Goal: Task Accomplishment & Management: Manage account settings

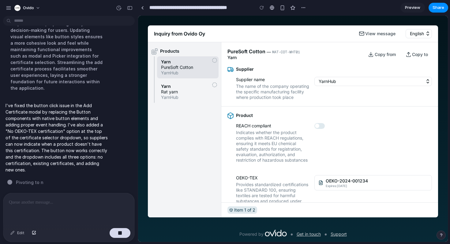
scroll to position [44, 0]
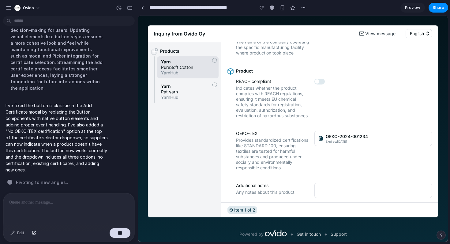
click at [65, 114] on p "I've fixed the button click issue in the Add Certificate modal by replacing the…" at bounding box center [57, 137] width 102 height 71
click at [69, 210] on div at bounding box center [68, 209] width 131 height 32
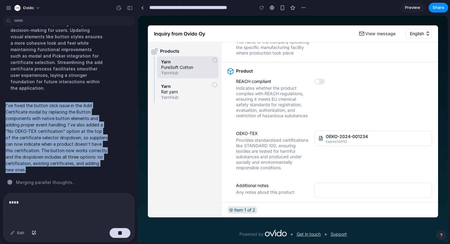
drag, startPoint x: 22, startPoint y: 171, endPoint x: 3, endPoint y: 104, distance: 69.8
click at [3, 104] on div "I've fixed the button click issue in the Add Certificate modal by replacing the…" at bounding box center [67, 138] width 134 height 78
copy p "I've fixed the button click issue in the Add Certificate modal by replacing the…"
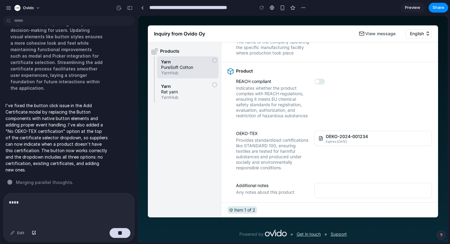
click at [22, 201] on p "****" at bounding box center [69, 202] width 120 height 7
click at [128, 235] on button "button" at bounding box center [120, 233] width 21 height 10
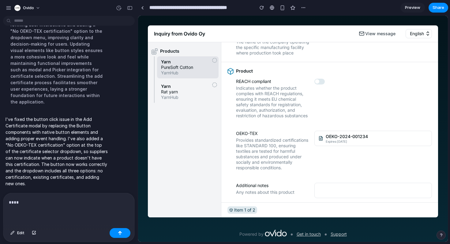
click at [78, 208] on div "****" at bounding box center [68, 209] width 131 height 32
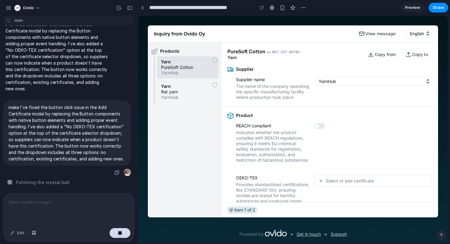
scroll to position [510, 0]
click at [120, 232] on div "button" at bounding box center [120, 233] width 4 height 4
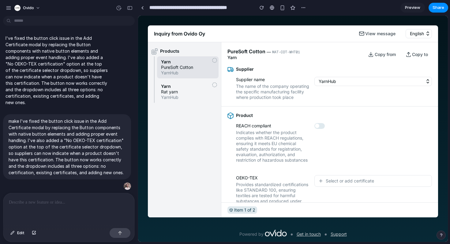
scroll to position [395, 0]
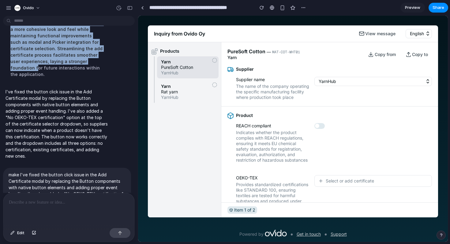
drag, startPoint x: 9, startPoint y: 42, endPoint x: 58, endPoint y: 115, distance: 87.5
click at [58, 81] on div "Enhancing the Certificate Selector by refining user interactions and adding a "…" at bounding box center [57, 32] width 102 height 97
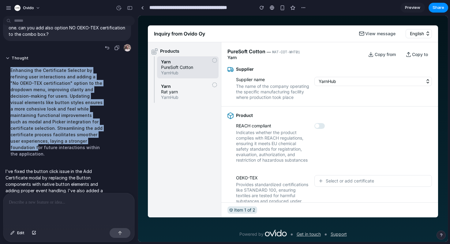
scroll to position [310, 0]
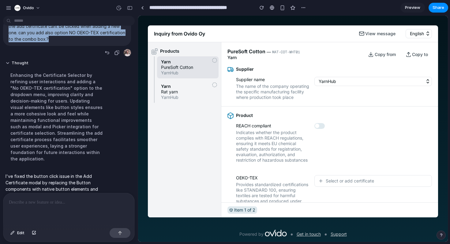
drag, startPoint x: 8, startPoint y: 78, endPoint x: 47, endPoint y: 91, distance: 41.8
click at [47, 46] on div "the add certificate cant be clicked when adding a new one. can you add also opt…" at bounding box center [67, 32] width 128 height 27
copy p "the add certificate cant be clicked when adding a new one. can you add also opt…"
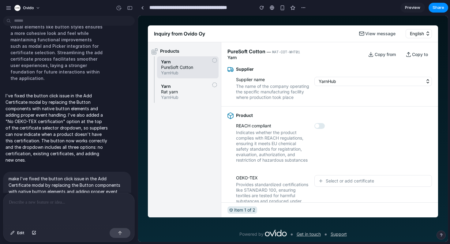
scroll to position [496, 0]
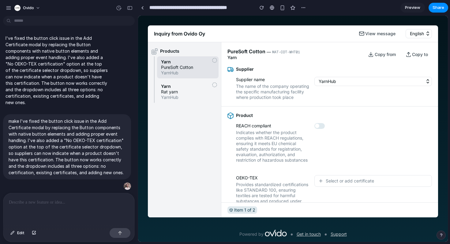
click at [67, 211] on div at bounding box center [68, 209] width 131 height 32
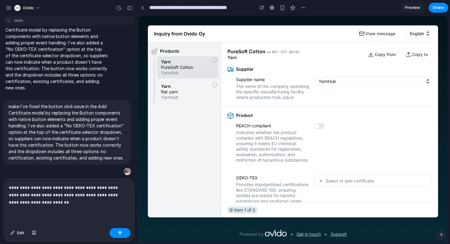
scroll to position [52, 0]
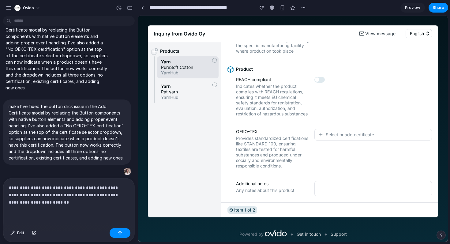
click at [332, 132] on span "Select or add certificate" at bounding box center [350, 135] width 48 height 6
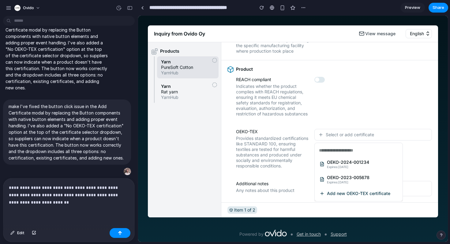
click at [331, 189] on li "Add new OEKO-TEX certificate" at bounding box center [358, 194] width 83 height 10
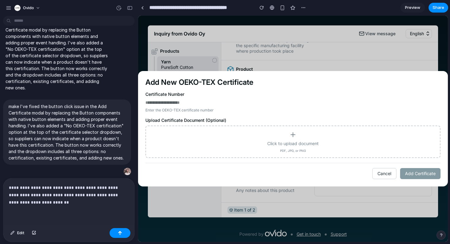
click at [295, 141] on span "Click to upload document" at bounding box center [292, 144] width 51 height 6
click at [138, 16] on input "Click to upload document PDF, JPG, or PNG" at bounding box center [138, 16] width 0 height 0
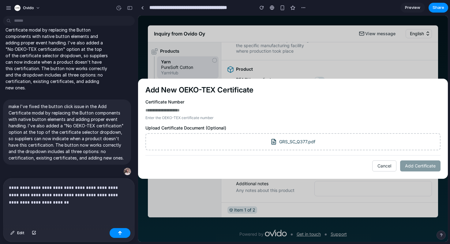
click at [63, 205] on p "**********" at bounding box center [69, 195] width 120 height 22
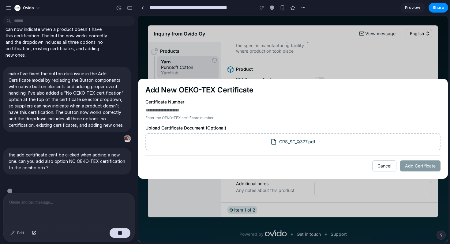
scroll to position [552, 0]
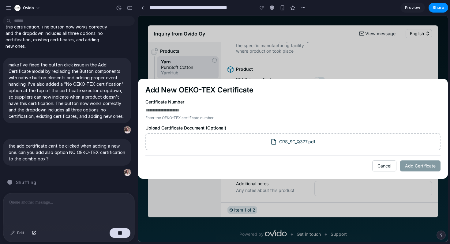
click at [380, 170] on button "Cancel" at bounding box center [384, 165] width 24 height 11
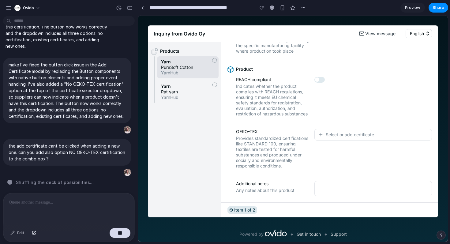
click at [334, 134] on span "Select or add certificate" at bounding box center [350, 135] width 48 height 6
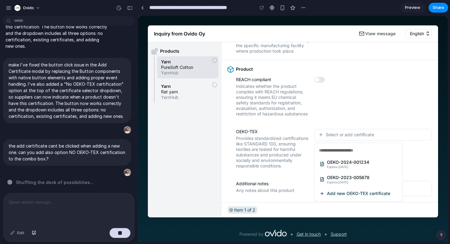
click at [331, 191] on span "Add new OEKO-TEX certificate" at bounding box center [358, 194] width 63 height 6
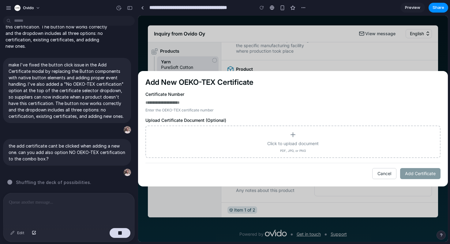
click at [379, 172] on button "Cancel" at bounding box center [384, 173] width 24 height 11
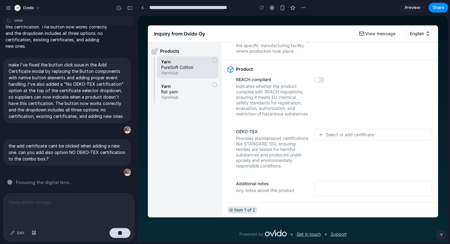
click at [65, 182] on span "Focusing the digital lens ..." at bounding box center [44, 182] width 57 height 6
click at [65, 182] on span "Focusing the digital lens" at bounding box center [42, 182] width 53 height 6
click at [57, 199] on p at bounding box center [69, 202] width 120 height 7
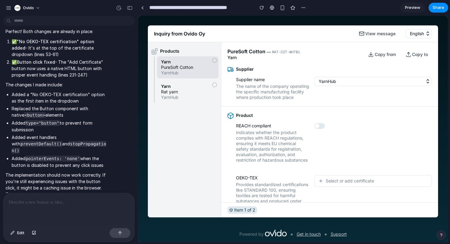
scroll to position [674, 0]
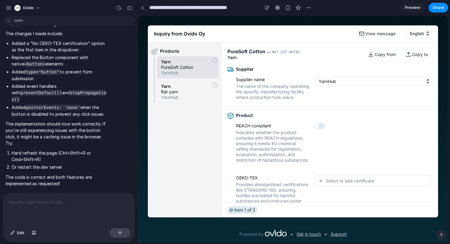
click at [409, 10] on span "Preview" at bounding box center [412, 8] width 15 height 6
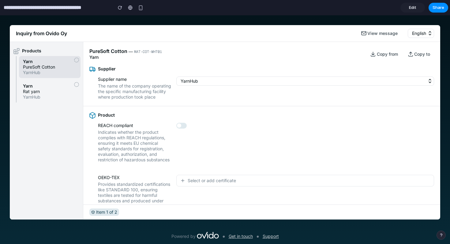
scroll to position [49, 0]
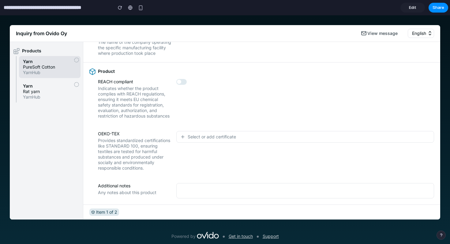
click at [198, 102] on div "REACH compliant Indicates whether the product complies with REACH regulations, …" at bounding box center [261, 99] width 345 height 40
click at [181, 81] on button "button" at bounding box center [181, 82] width 10 height 6
click at [187, 139] on div "Select or add certificate" at bounding box center [208, 137] width 56 height 6
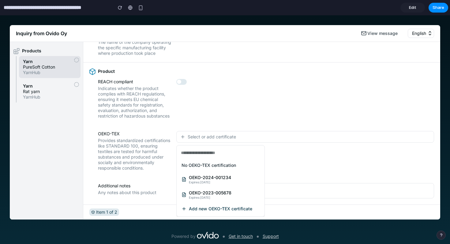
click at [190, 179] on span "OEKO-2024-001234" at bounding box center [210, 178] width 42 height 6
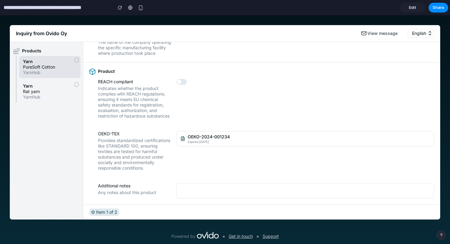
click at [62, 90] on span "Rat yarn" at bounding box center [50, 92] width 54 height 6
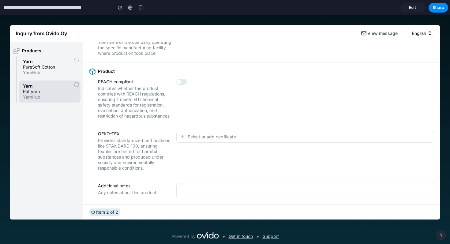
click at [196, 133] on button "Select or add certificate" at bounding box center [305, 137] width 258 height 12
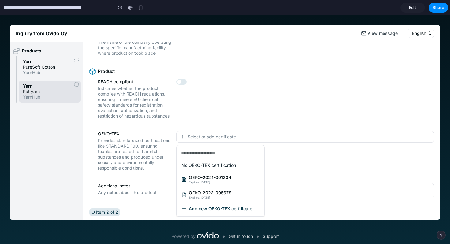
click at [204, 208] on span "Add new OEKO-TEX certificate" at bounding box center [220, 209] width 63 height 6
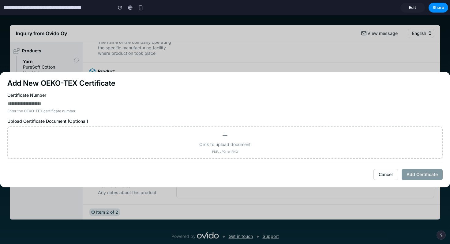
click at [223, 134] on icon at bounding box center [224, 135] width 7 height 7
click at [0, 15] on input "Click to upload document PDF, JPG, or PNG" at bounding box center [0, 15] width 0 height 0
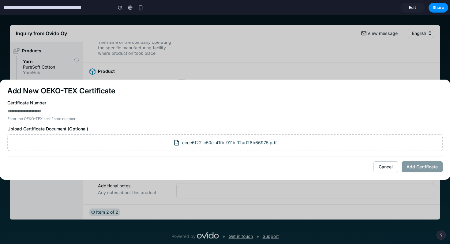
click at [412, 167] on div "Cancel Add Certificate" at bounding box center [224, 164] width 435 height 16
click at [428, 165] on div "Cancel Add Certificate" at bounding box center [224, 164] width 435 height 16
click at [432, 168] on div "Cancel Add Certificate" at bounding box center [224, 164] width 435 height 16
click at [440, 166] on div "Cancel Add Certificate" at bounding box center [224, 164] width 435 height 16
click at [420, 171] on div "Cancel Add Certificate" at bounding box center [224, 164] width 435 height 16
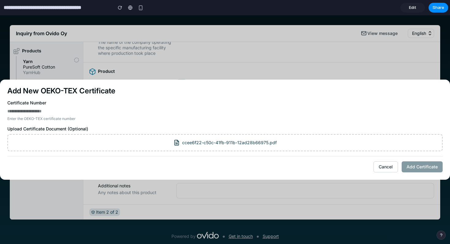
click at [395, 169] on button "Cancel" at bounding box center [385, 166] width 24 height 11
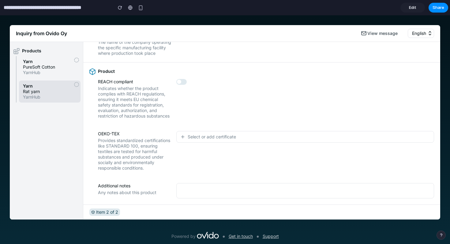
click at [250, 150] on div "Select or add certificate" at bounding box center [305, 151] width 258 height 40
click at [243, 134] on button "Select or add certificate" at bounding box center [305, 137] width 258 height 12
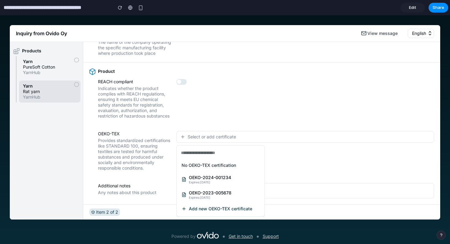
click at [198, 207] on span "Add new OEKO-TEX certificate" at bounding box center [220, 209] width 63 height 6
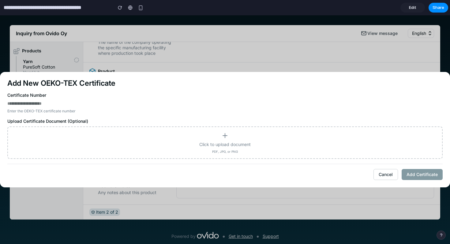
click at [299, 140] on div "Click to upload document PDF, JPG, or PNG" at bounding box center [225, 142] width 424 height 21
click at [0, 15] on input "Click to upload document PDF, JPG, or PNG" at bounding box center [0, 15] width 0 height 0
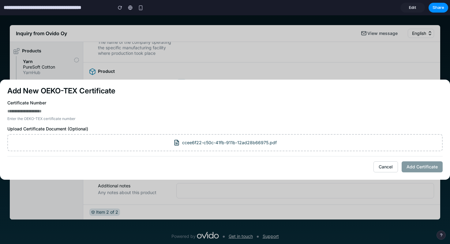
click at [414, 168] on div "Cancel Add Certificate" at bounding box center [224, 164] width 435 height 16
click at [394, 168] on button "Cancel" at bounding box center [385, 166] width 24 height 11
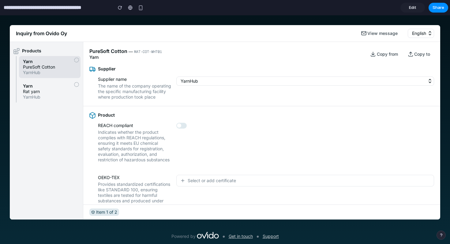
click at [205, 184] on span "Select or add certificate" at bounding box center [212, 181] width 48 height 6
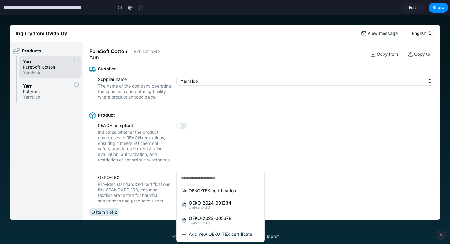
click at [202, 233] on span "Add new OEKO-TEX certificate" at bounding box center [220, 234] width 63 height 6
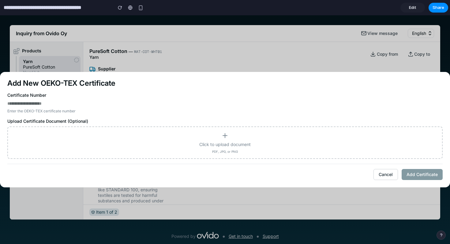
click at [232, 135] on div "Click to upload document PDF, JPG, or PNG" at bounding box center [225, 142] width 424 height 21
click at [0, 15] on input "Click to upload document PDF, JPG, or PNG" at bounding box center [0, 15] width 0 height 0
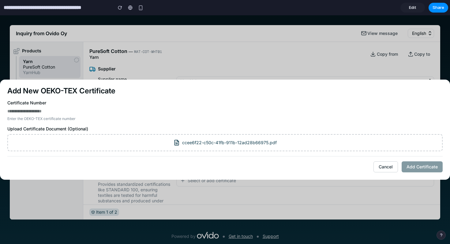
click at [412, 166] on div "Cancel Add Certificate" at bounding box center [224, 164] width 435 height 16
click at [418, 166] on div "Cancel Add Certificate" at bounding box center [224, 164] width 435 height 16
click at [419, 168] on div "Cancel Add Certificate" at bounding box center [224, 164] width 435 height 16
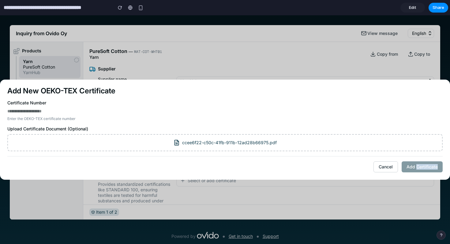
click at [419, 168] on div "Cancel Add Certificate" at bounding box center [224, 164] width 435 height 16
click at [384, 169] on button "Cancel" at bounding box center [385, 166] width 24 height 11
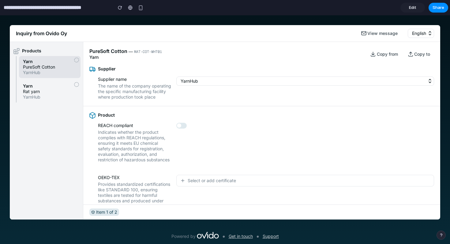
scroll to position [49, 0]
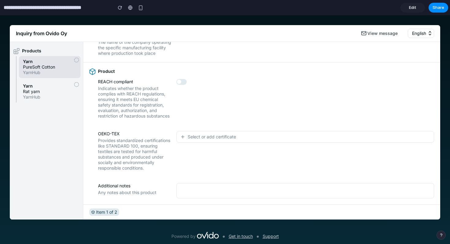
click at [71, 94] on span "Rat yarn" at bounding box center [50, 92] width 54 height 6
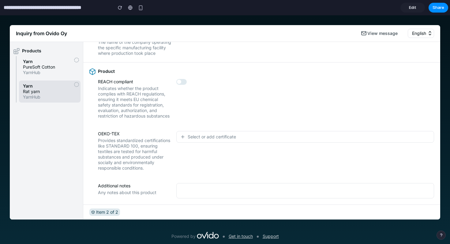
click at [190, 135] on span "Select or add certificate" at bounding box center [212, 137] width 48 height 6
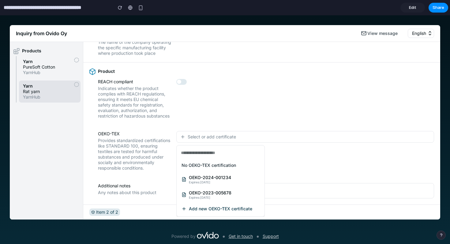
click at [198, 182] on span "Expires: 1/15/2025" at bounding box center [210, 182] width 42 height 4
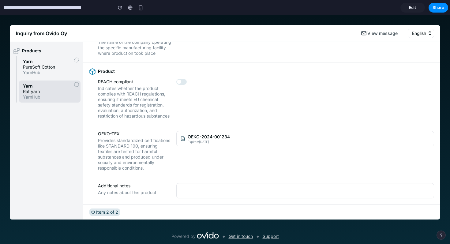
click at [403, 5] on link "Edit" at bounding box center [412, 8] width 24 height 10
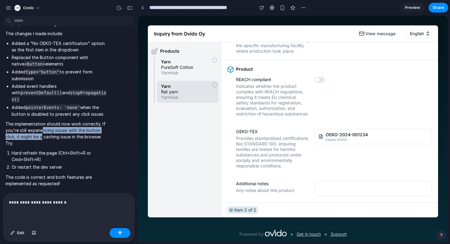
drag, startPoint x: 42, startPoint y: 129, endPoint x: 42, endPoint y: 139, distance: 9.8
click at [42, 139] on p "The implementation should now work correctly. If you're still experiencing issu…" at bounding box center [57, 134] width 102 height 26
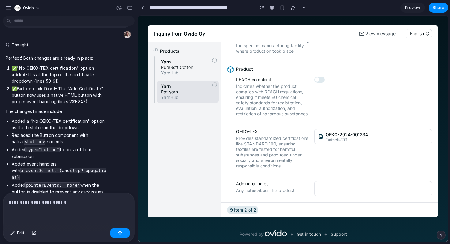
scroll to position [530, 0]
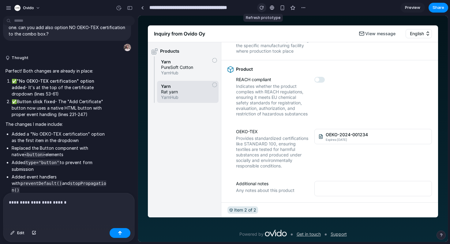
click at [260, 8] on div "button" at bounding box center [262, 8] width 4 height 4
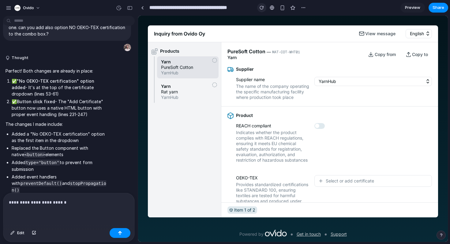
scroll to position [0, 0]
click at [330, 181] on button "Select or add certificate" at bounding box center [373, 181] width 118 height 12
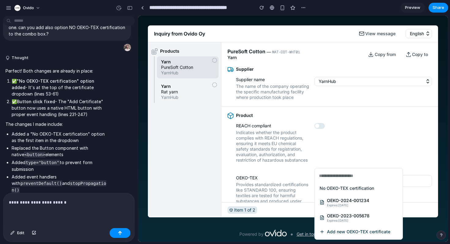
click at [331, 231] on span "Add new OEKO-TEX certificate" at bounding box center [358, 232] width 63 height 6
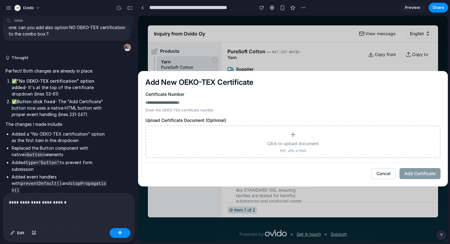
click at [296, 126] on div "Click to upload document PDF, JPG, or PNG" at bounding box center [292, 142] width 295 height 32
click at [407, 172] on div "Cancel Add Certificate" at bounding box center [292, 171] width 295 height 16
click at [338, 148] on div "Click to upload document PDF, JPG, or PNG" at bounding box center [293, 141] width 284 height 21
click at [138, 16] on input "Click to upload document PDF, JPG, or PNG" at bounding box center [138, 16] width 0 height 0
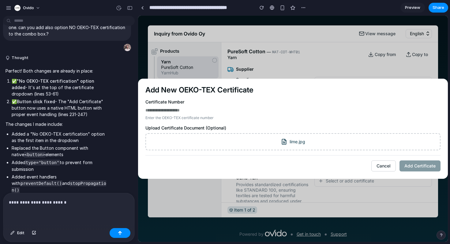
click at [409, 166] on div "Cancel Add Certificate" at bounding box center [292, 163] width 295 height 16
click at [382, 166] on button "Cancel" at bounding box center [383, 165] width 24 height 11
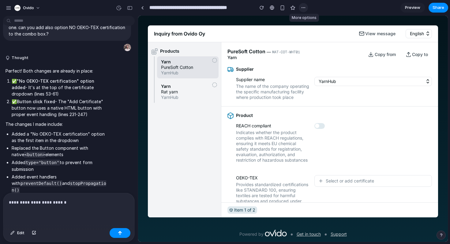
click at [302, 7] on div "button" at bounding box center [303, 7] width 5 height 5
click at [271, 8] on div "Duplicate Delete" at bounding box center [225, 122] width 450 height 244
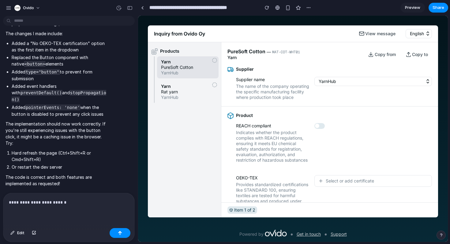
click at [4, 5] on div "Ovido" at bounding box center [69, 7] width 138 height 15
click at [8, 9] on div "button" at bounding box center [9, 8] width 6 height 6
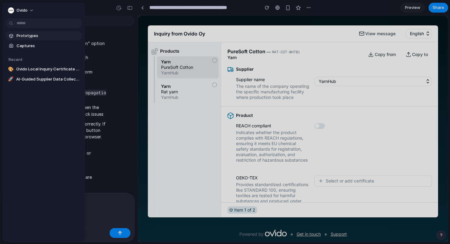
click at [35, 34] on span "Prototypes" at bounding box center [48, 36] width 63 height 6
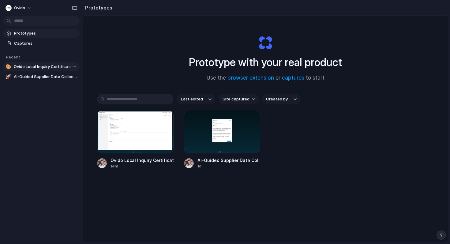
click at [46, 66] on span "Ovido Local Inquiry Certificate Management" at bounding box center [45, 67] width 63 height 6
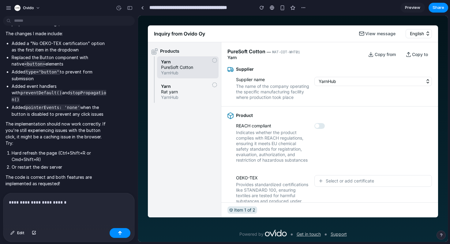
click at [354, 194] on div "Select or add certificate" at bounding box center [373, 195] width 118 height 40
click at [344, 184] on span "Select or add certificate" at bounding box center [350, 181] width 48 height 6
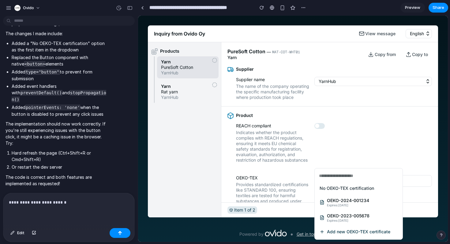
click at [338, 192] on li "No OEKO-TEX certification" at bounding box center [358, 188] width 83 height 10
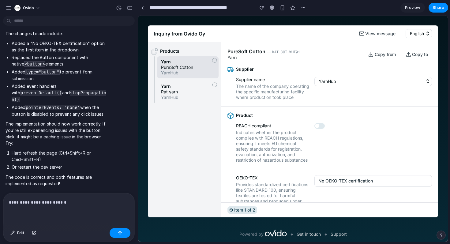
click at [333, 184] on span "No OEKO-TEX certification" at bounding box center [345, 181] width 54 height 6
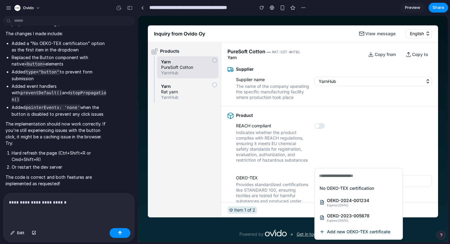
click at [337, 231] on span "Add new OEKO-TEX certificate" at bounding box center [358, 232] width 63 height 6
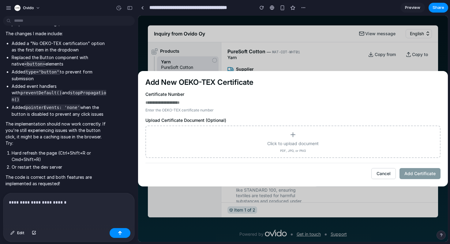
click at [309, 144] on span "Click to upload document" at bounding box center [292, 144] width 51 height 6
click at [138, 16] on input "Click to upload document PDF, JPG, or PNG" at bounding box center [138, 16] width 0 height 0
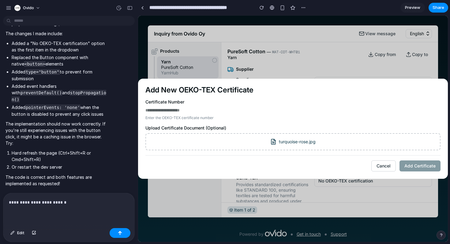
click at [413, 167] on div "Cancel Add Certificate" at bounding box center [292, 163] width 295 height 16
click at [114, 91] on div "Perfect! Both changes are already in place: ✅ "No OEKO-TEX certification" optio…" at bounding box center [67, 81] width 128 height 217
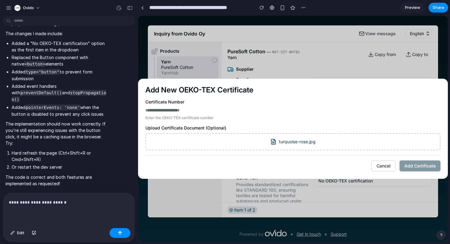
drag, startPoint x: 77, startPoint y: 196, endPoint x: 76, endPoint y: 204, distance: 7.8
click at [77, 196] on div "**********" at bounding box center [68, 209] width 131 height 32
click at [76, 204] on p "**********" at bounding box center [69, 202] width 120 height 7
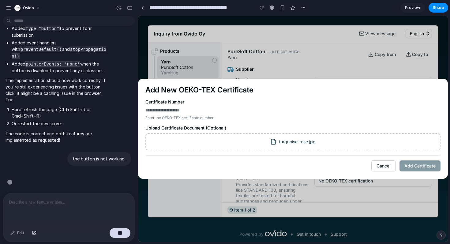
scroll to position [717, 0]
click at [382, 169] on button "Cancel" at bounding box center [383, 165] width 24 height 11
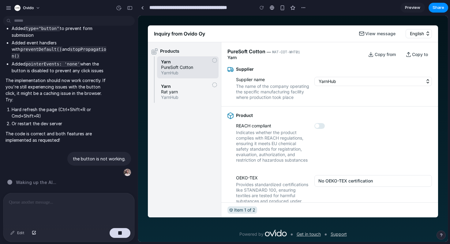
scroll to position [52, 0]
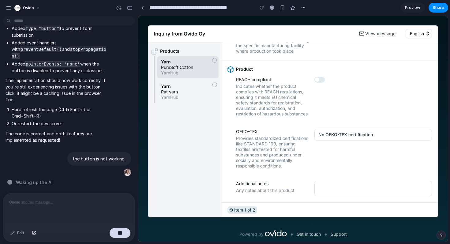
click at [53, 209] on div at bounding box center [68, 209] width 131 height 32
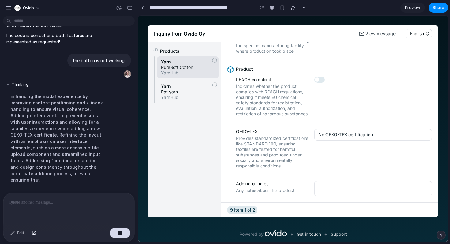
scroll to position [829, 0]
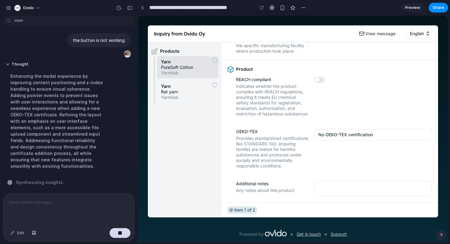
click at [85, 213] on div at bounding box center [68, 209] width 131 height 32
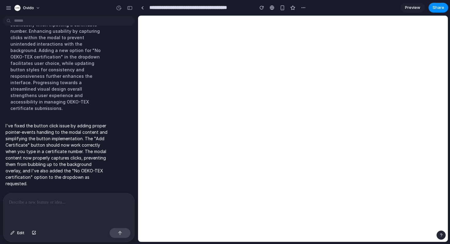
scroll to position [0, 0]
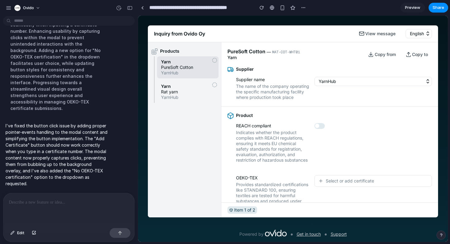
click at [244, 138] on span "Indicates whether the product complies with REACH regulations, ensuring it meet…" at bounding box center [272, 146] width 72 height 33
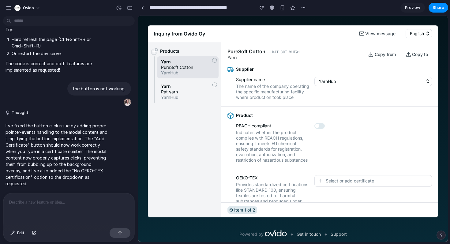
click at [354, 187] on button "Select or add certificate" at bounding box center [373, 181] width 118 height 12
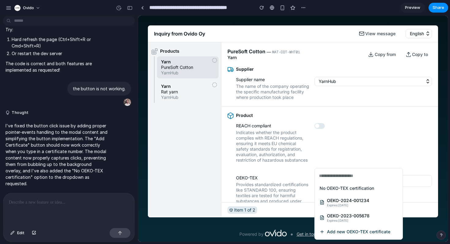
click at [340, 227] on li "Add new OEKO-TEX certificate" at bounding box center [358, 232] width 83 height 10
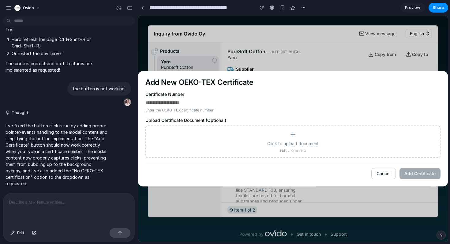
click at [329, 141] on div "Click to upload document PDF, JPG, or PNG" at bounding box center [293, 141] width 284 height 21
click at [138, 16] on input "Click to upload document PDF, JPG, or PNG" at bounding box center [138, 16] width 0 height 0
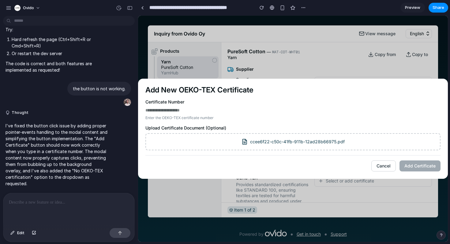
click at [381, 147] on div "ccee6f22-c50c-41fb-911b-12ad28b66975.pdf" at bounding box center [292, 141] width 295 height 17
click at [410, 172] on div "Add New OEKO-TEX Certificate Certificate Number Enter the OEKO-TEX certificate …" at bounding box center [293, 129] width 310 height 100
click at [89, 201] on p at bounding box center [69, 202] width 120 height 7
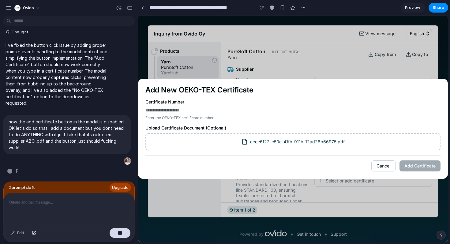
scroll to position [862, 0]
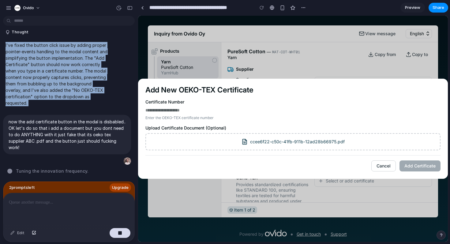
drag, startPoint x: 42, startPoint y: 119, endPoint x: 0, endPoint y: 53, distance: 78.2
copy p "I've fixed the button click issue by adding proper pointer-events handling to t…"
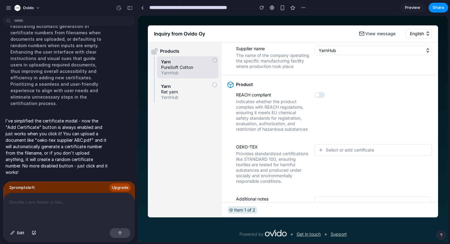
scroll to position [52, 0]
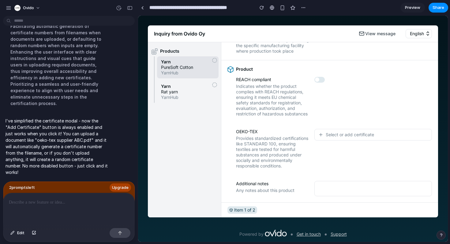
click at [325, 135] on div "Select or add certificate" at bounding box center [346, 135] width 56 height 6
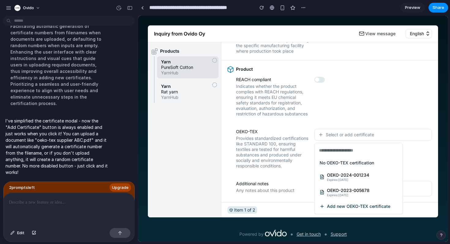
click at [328, 206] on span "Add new OEKO-TEX certificate" at bounding box center [358, 207] width 63 height 6
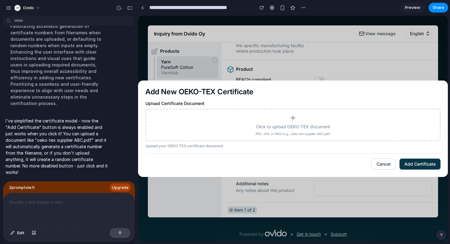
click at [348, 132] on div "Click to upload OEKO-TEX document PDF, JPG, or PNG (e.g., oeko-tex supplier ABC…" at bounding box center [293, 124] width 284 height 21
click at [138, 16] on input "Click to upload OEKO-TEX document PDF, JPG, or PNG (e.g., oeko-tex supplier ABC…" at bounding box center [138, 16] width 0 height 0
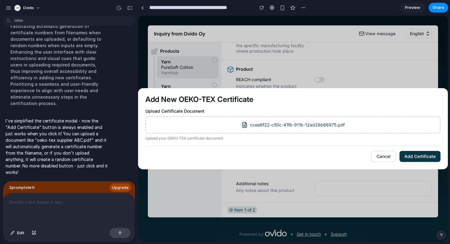
click at [406, 156] on button "Add Certificate" at bounding box center [419, 156] width 41 height 11
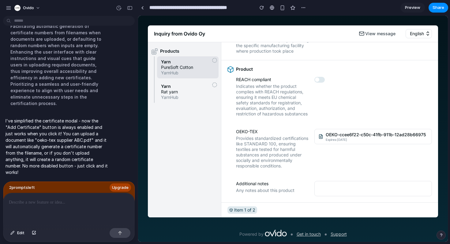
click at [339, 139] on span "Expires: 10/2/2026" at bounding box center [377, 140] width 102 height 4
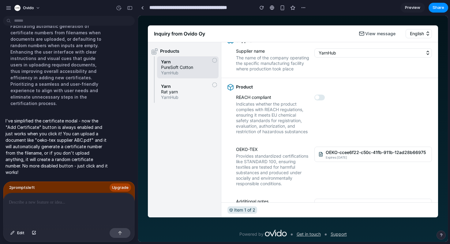
click at [342, 156] on span "OEKO-ccee6f22-c50c-41fb-911b-12ad28b66975" at bounding box center [377, 152] width 102 height 6
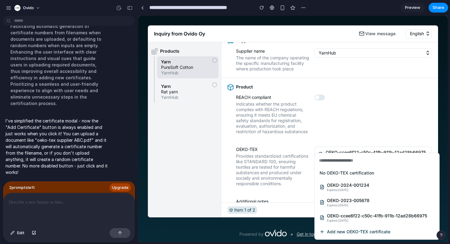
click at [321, 130] on div "No OEKO-TEX certification OEKO-2024-001234 Expires: 1/15/2025 OEKO-2023-005678 …" at bounding box center [293, 129] width 310 height 226
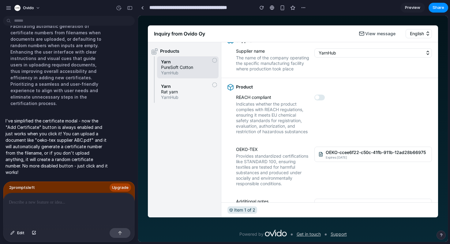
click at [332, 159] on span "Expires: 10/2/2026" at bounding box center [377, 158] width 102 height 4
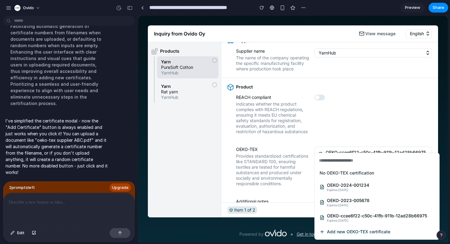
click at [96, 201] on p at bounding box center [69, 202] width 120 height 7
click at [275, 172] on div "No OEKO-TEX certification OEKO-2024-001234 Expires: 1/15/2025 OEKO-2023-005678 …" at bounding box center [293, 129] width 310 height 226
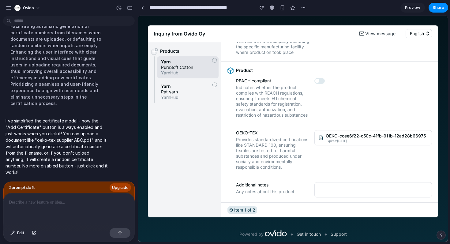
scroll to position [52, 0]
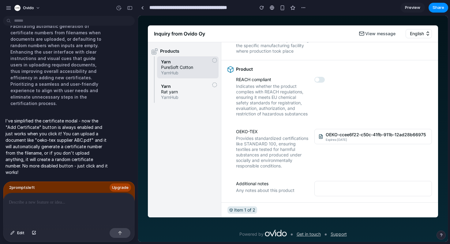
click at [82, 202] on p at bounding box center [69, 202] width 120 height 7
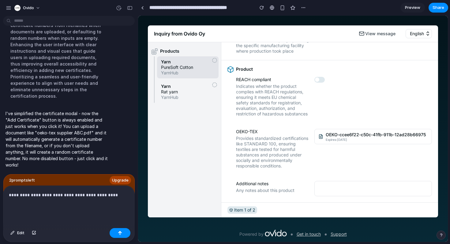
scroll to position [1046, 0]
click at [189, 97] on span "YarnHub" at bounding box center [188, 98] width 54 height 6
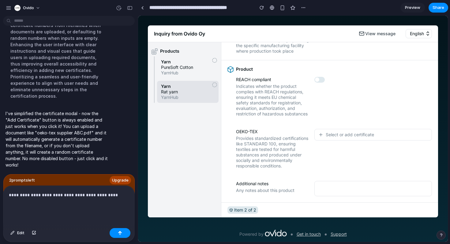
click at [339, 136] on span "Select or add certificate" at bounding box center [350, 135] width 48 height 6
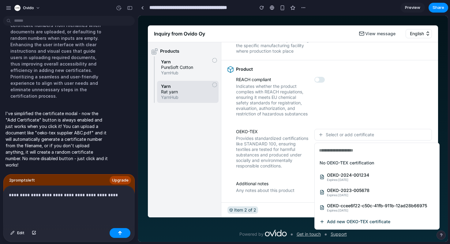
click at [332, 180] on span "Expires: 1/15/2025" at bounding box center [348, 180] width 42 height 4
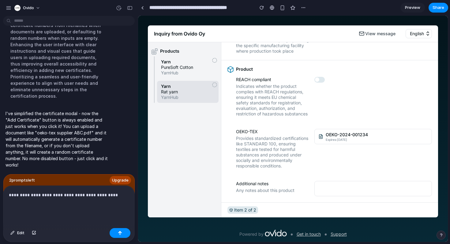
click at [87, 197] on p "**********" at bounding box center [69, 198] width 120 height 15
click at [43, 204] on p "**********" at bounding box center [69, 198] width 120 height 15
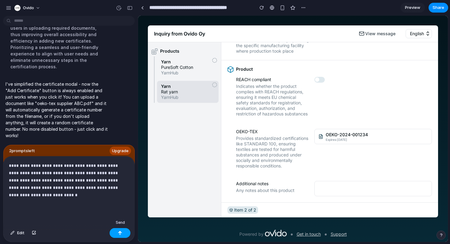
click at [120, 231] on div "button" at bounding box center [120, 233] width 4 height 4
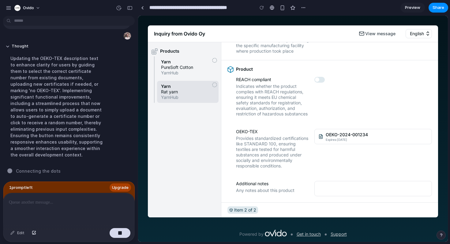
scroll to position [1114, 0]
drag, startPoint x: 266, startPoint y: 171, endPoint x: 256, endPoint y: 148, distance: 24.8
click at [256, 148] on div "OEKO-TEX Provides standardized certifications like STANDARD 100, ensuring texti…" at bounding box center [329, 149] width 217 height 52
click at [256, 148] on span "Provides standardized certifications like STANDARD 100, ensuring textiles are t…" at bounding box center [272, 152] width 73 height 33
drag, startPoint x: 256, startPoint y: 148, endPoint x: 256, endPoint y: 155, distance: 6.1
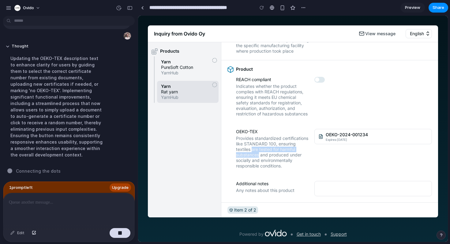
click at [256, 155] on span "Provides standardized certifications like STANDARD 100, ensuring textiles are t…" at bounding box center [272, 152] width 73 height 33
click at [263, 164] on span "Provides standardized certifications like STANDARD 100, ensuring textiles are t…" at bounding box center [272, 152] width 73 height 33
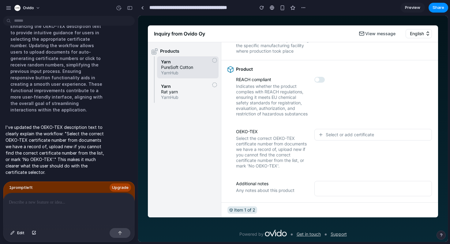
scroll to position [49, 0]
click at [333, 135] on span "Select or add certificate" at bounding box center [350, 135] width 48 height 6
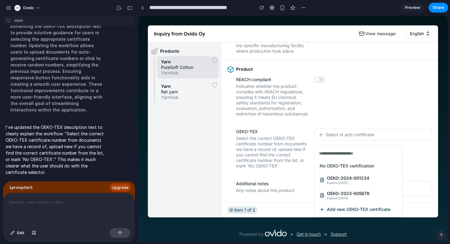
click at [291, 174] on div "No OEKO-TEX certification OEKO-2024-001234 Expires: 1/15/2025 OEKO-2023-005678 …" at bounding box center [293, 129] width 310 height 226
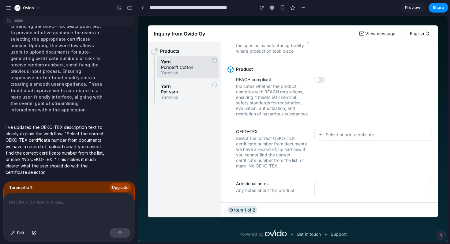
click at [418, 6] on span "Preview" at bounding box center [412, 8] width 15 height 6
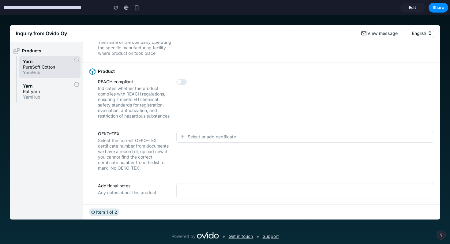
click at [217, 139] on span "Select or add certificate" at bounding box center [212, 137] width 48 height 6
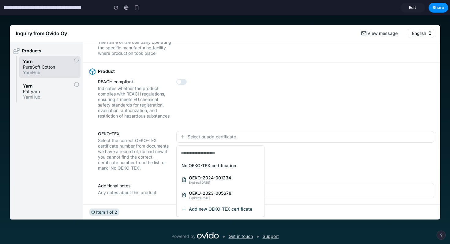
click at [217, 178] on span "OEKO-2024-001234" at bounding box center [210, 178] width 42 height 6
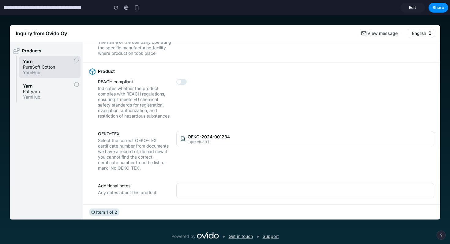
click at [212, 141] on span "Expires: 1/15/2025" at bounding box center [309, 142] width 242 height 4
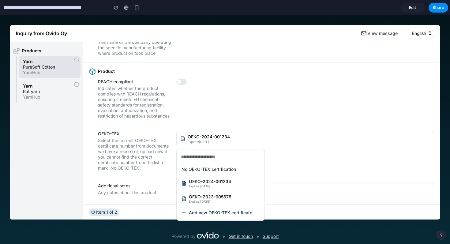
click at [210, 213] on span "Add new OEKO-TEX certificate" at bounding box center [220, 213] width 63 height 6
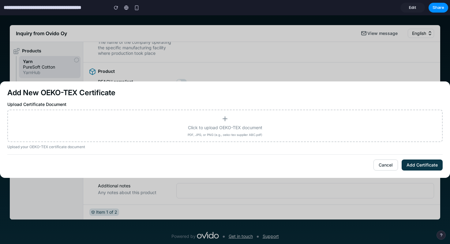
click at [366, 138] on div "Click to upload OEKO-TEX document PDF, JPG, or PNG (e.g., oeko-tex supplier ABC…" at bounding box center [224, 126] width 435 height 32
click at [348, 129] on div "Click to upload OEKO-TEX document PDF, JPG, or PNG (e.g., oeko-tex supplier ABC…" at bounding box center [225, 125] width 424 height 21
click at [0, 15] on input "Click to upload OEKO-TEX document PDF, JPG, or PNG (e.g., oeko-tex supplier ABC…" at bounding box center [0, 15] width 0 height 0
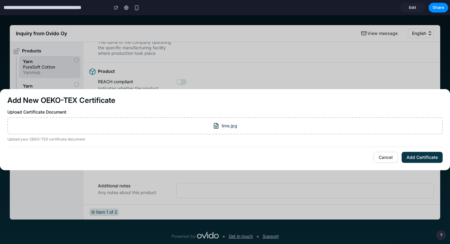
click at [411, 158] on button "Add Certificate" at bounding box center [422, 157] width 41 height 11
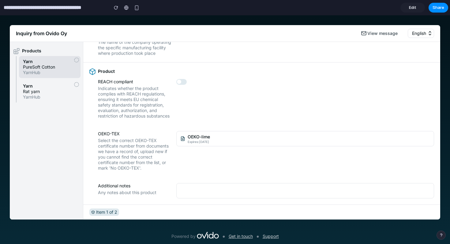
click at [191, 143] on span "Expires: 10/2/2026" at bounding box center [309, 142] width 242 height 4
click at [191, 143] on div "No OEKO-TEX certification OEKO-2024-001234 Expires: 1/15/2025 OEKO-2023-005678 …" at bounding box center [225, 129] width 450 height 229
click at [191, 143] on span "Expires: 10/2/2026" at bounding box center [309, 142] width 242 height 4
click at [410, 9] on span "Edit" at bounding box center [412, 8] width 7 height 6
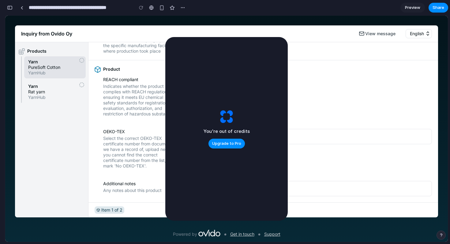
scroll to position [2312, 0]
click at [222, 145] on span "Upgrade to Pro" at bounding box center [226, 144] width 29 height 6
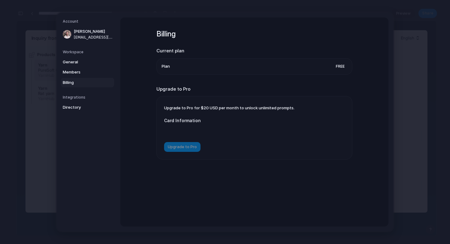
scroll to position [2300, 0]
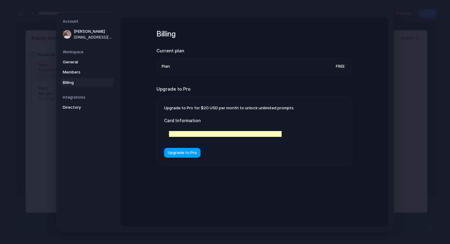
click at [187, 152] on span "Upgrade to Pro" at bounding box center [182, 153] width 29 height 6
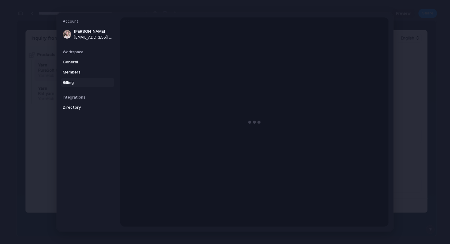
scroll to position [2625, 0]
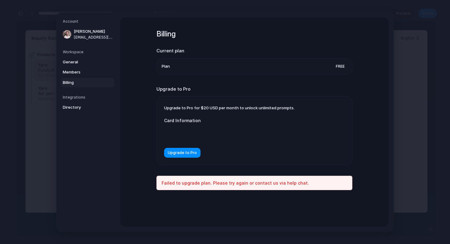
click at [168, 133] on div at bounding box center [225, 134] width 122 height 16
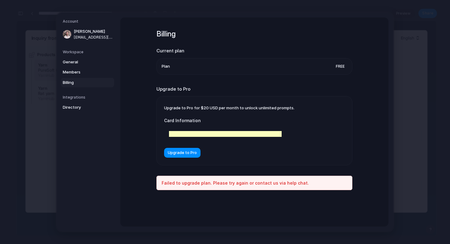
scroll to position [2631, 0]
click at [182, 158] on form "Card Information Upgrade to Pro" at bounding box center [225, 134] width 122 height 47
click at [174, 153] on span "Upgrade to Pro" at bounding box center [182, 153] width 29 height 6
click at [174, 156] on form "Card Information Processing..." at bounding box center [225, 134] width 122 height 47
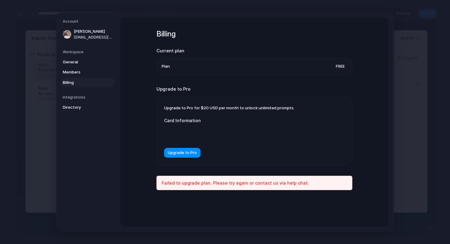
scroll to position [2779, 0]
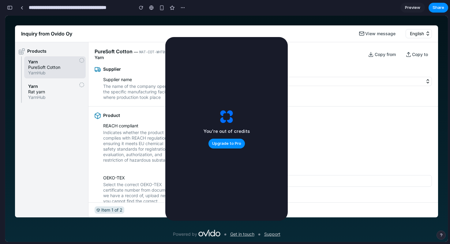
click at [160, 163] on span "Indicates whether the product complies with REACH regulations, ensuring it meet…" at bounding box center [139, 146] width 72 height 33
click at [126, 148] on span "Indicates whether the product complies with REACH regulations, ensuring it meet…" at bounding box center [139, 146] width 72 height 33
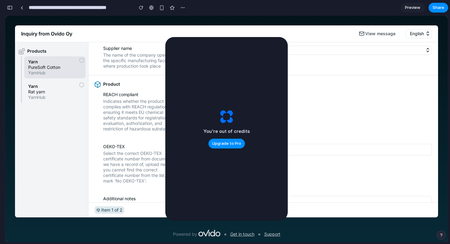
scroll to position [52, 0]
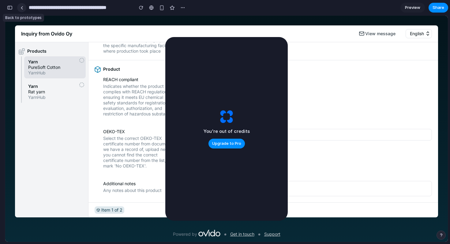
click at [24, 9] on link at bounding box center [21, 7] width 9 height 9
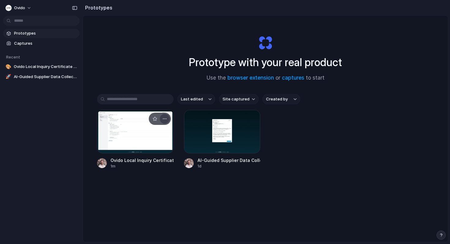
click at [163, 119] on div "button" at bounding box center [164, 118] width 5 height 5
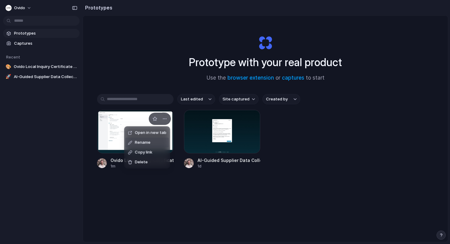
click at [150, 143] on li "Rename" at bounding box center [147, 143] width 43 height 10
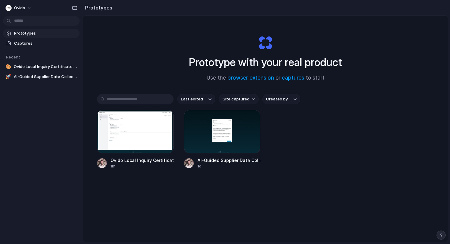
click at [150, 143] on div at bounding box center [135, 131] width 77 height 43
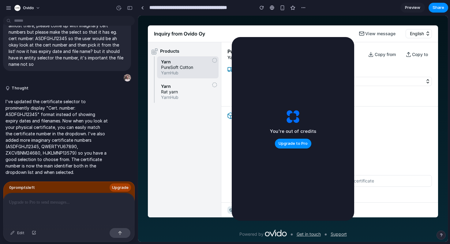
click at [405, 9] on link "Preview" at bounding box center [412, 8] width 24 height 10
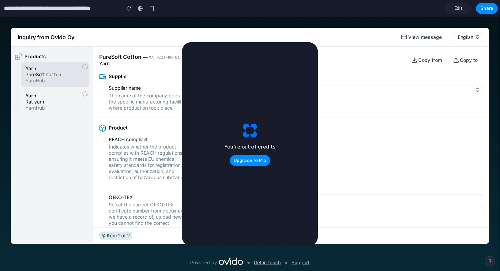
scroll to position [49, 0]
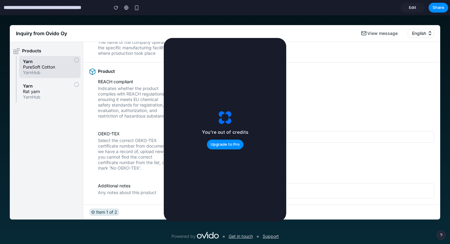
click at [312, 141] on button "Select or add certificate" at bounding box center [305, 137] width 258 height 12
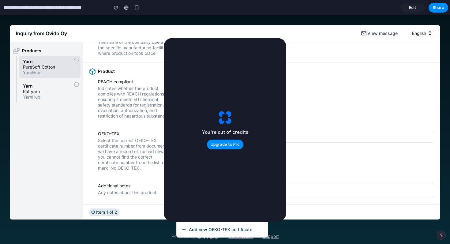
click at [209, 228] on span "Add new OEKO-TEX certificate" at bounding box center [220, 230] width 63 height 6
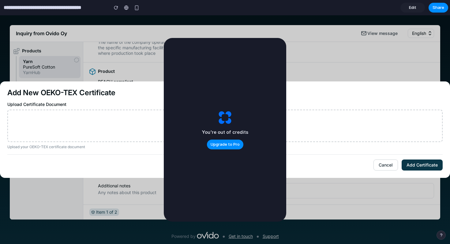
click at [290, 123] on div "Click to upload OEKO-TEX document PDF, JPG, or PNG (e.g., oeko-tex supplier ABC…" at bounding box center [225, 125] width 424 height 21
click at [0, 15] on input "Click to upload OEKO-TEX document PDF, JPG, or PNG (e.g., oeko-tex supplier ABC…" at bounding box center [0, 15] width 0 height 0
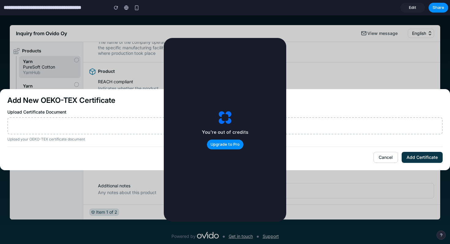
click at [417, 163] on button "Add Certificate" at bounding box center [422, 157] width 41 height 11
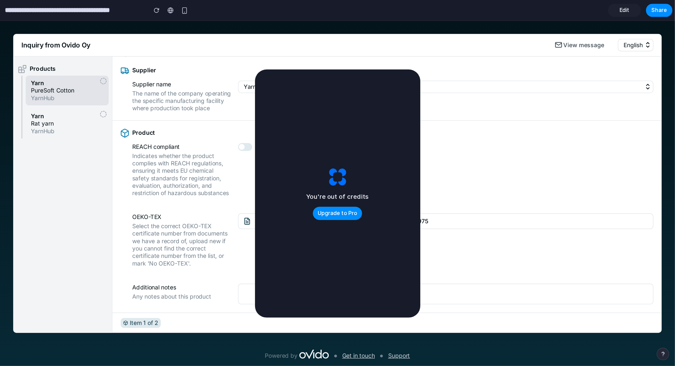
scroll to position [0, 0]
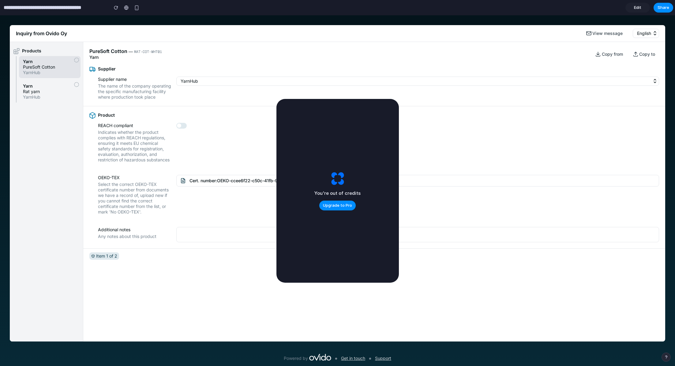
click at [218, 186] on button "Cert. number: OEKO-ccee6f22-c50c-41fb-911b-12ad28b66975" at bounding box center [417, 181] width 483 height 12
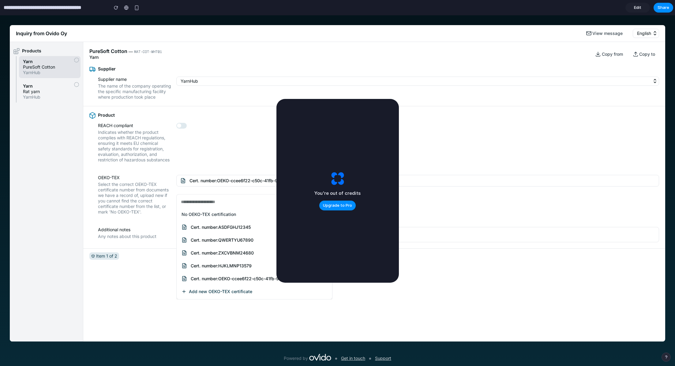
click at [201, 244] on span "Cert. number: HJKLMNP13579" at bounding box center [221, 266] width 61 height 6
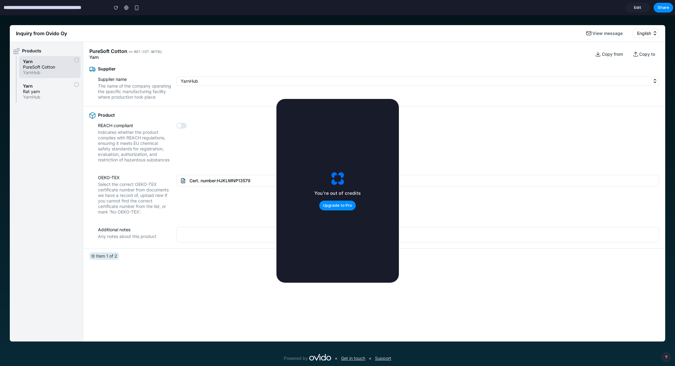
click at [195, 183] on span "Cert. number: HJKLMNP13579" at bounding box center [219, 181] width 61 height 6
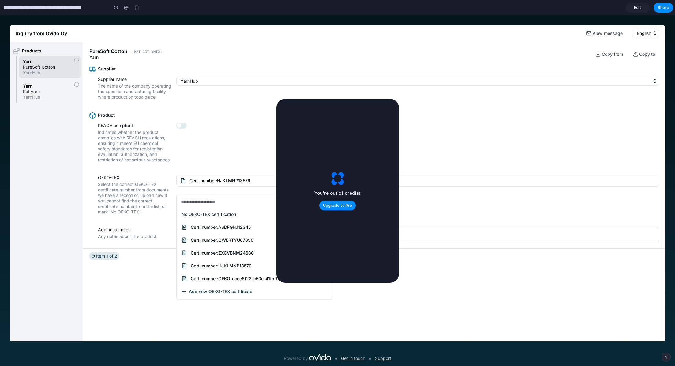
click at [450, 13] on section "**********" at bounding box center [336, 7] width 673 height 15
click at [450, 7] on span "Share" at bounding box center [664, 8] width 12 height 6
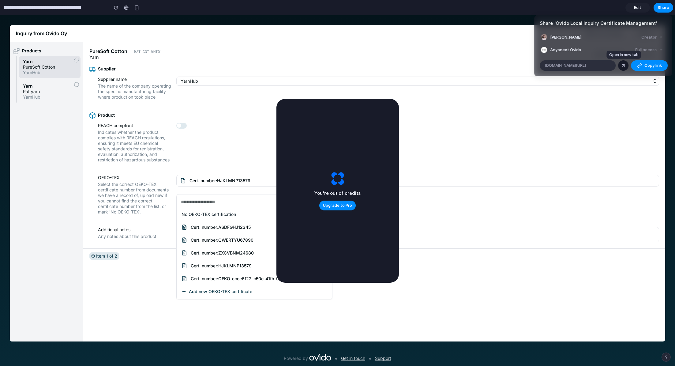
click at [450, 66] on div at bounding box center [624, 66] width 6 height 6
click at [450, 66] on div "button" at bounding box center [639, 65] width 5 height 5
click at [450, 7] on div "Share ' Ovido Local Inquiry Certificate Management ' Tuomas Rinkineva Creator A…" at bounding box center [337, 183] width 675 height 366
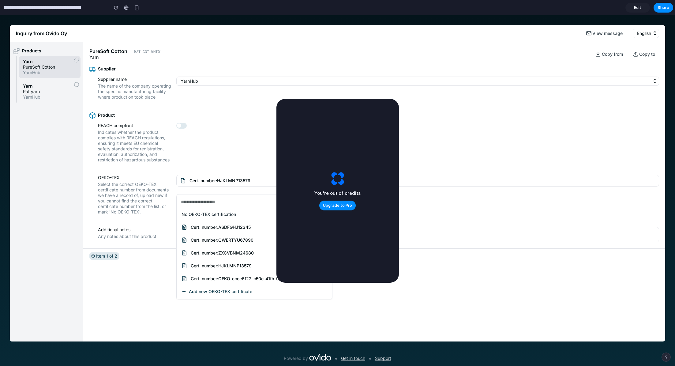
click at [450, 7] on span "Edit" at bounding box center [637, 8] width 7 height 6
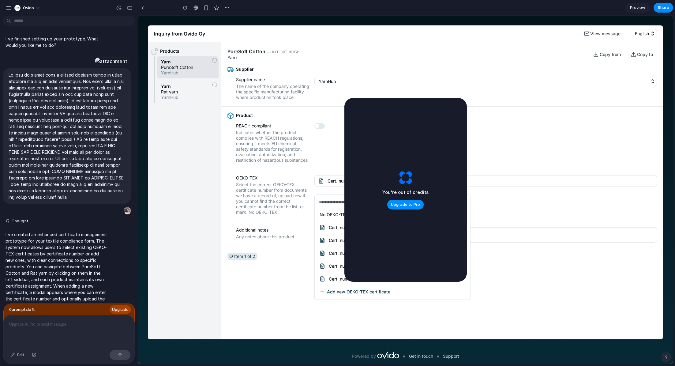
scroll to position [1082, 0]
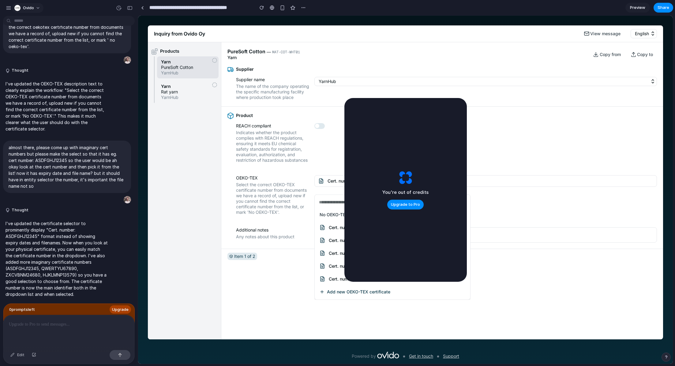
click at [31, 9] on span "Ovido" at bounding box center [28, 8] width 11 height 6
click at [7, 9] on div "Settings Invite members Change theme Sign out" at bounding box center [337, 183] width 675 height 366
click at [8, 9] on div "button" at bounding box center [9, 8] width 6 height 6
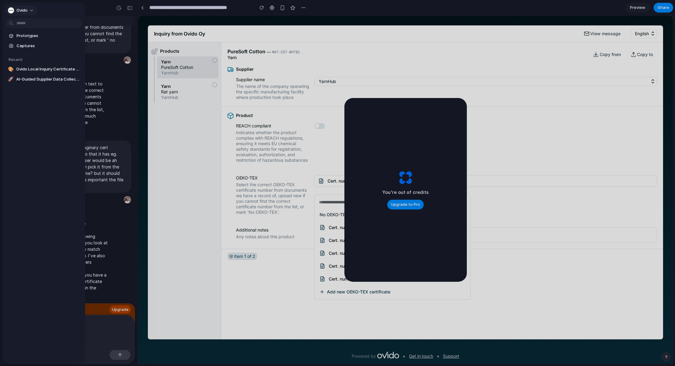
click at [20, 12] on span "Ovido" at bounding box center [22, 10] width 11 height 6
click at [206, 37] on div "Settings Invite members Change theme Sign out" at bounding box center [337, 183] width 675 height 366
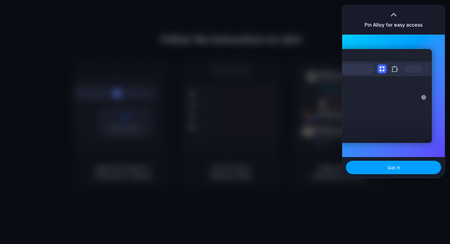
click at [387, 167] on button "Got it" at bounding box center [393, 167] width 95 height 13
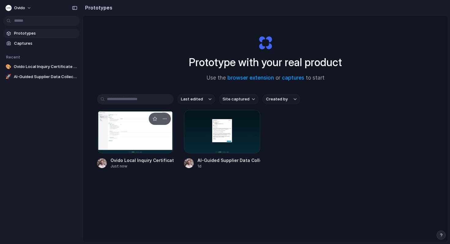
click at [122, 130] on div at bounding box center [135, 131] width 77 height 43
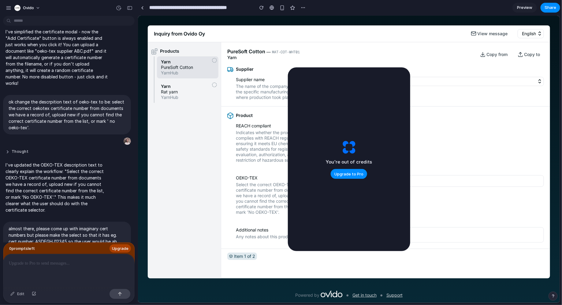
scroll to position [1144, 0]
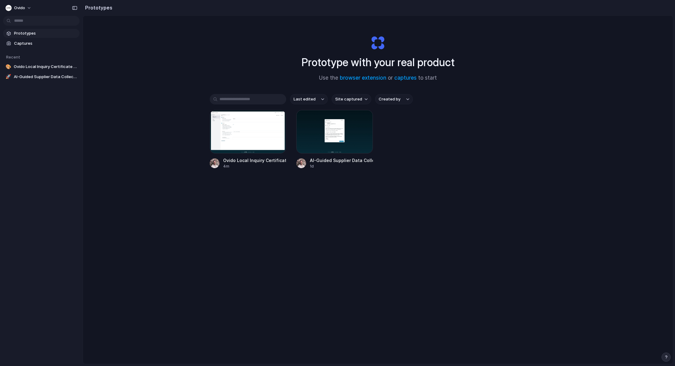
click at [664, 359] on button "button" at bounding box center [666, 356] width 9 height 9
click at [644, 330] on button "Contact us 6 hrs" at bounding box center [638, 333] width 61 height 10
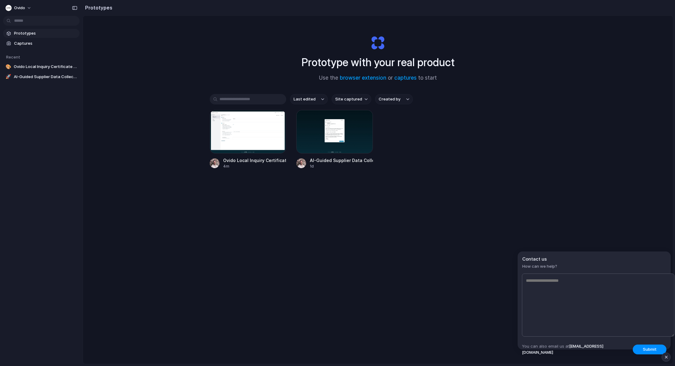
click at [635, 235] on div "Prototype with your real product Use the browser extension or captures to start…" at bounding box center [378, 206] width 590 height 381
click at [662, 351] on button "Submit" at bounding box center [650, 349] width 34 height 10
click at [664, 356] on div "button" at bounding box center [666, 356] width 5 height 7
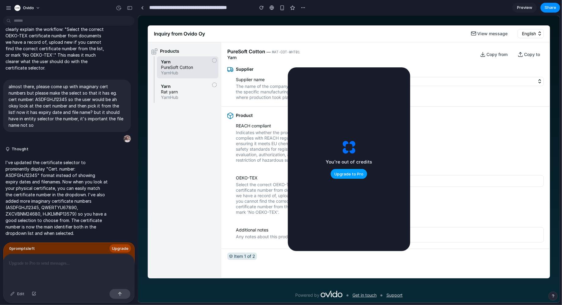
click at [351, 169] on button "Upgrade to Pro" at bounding box center [349, 174] width 36 height 10
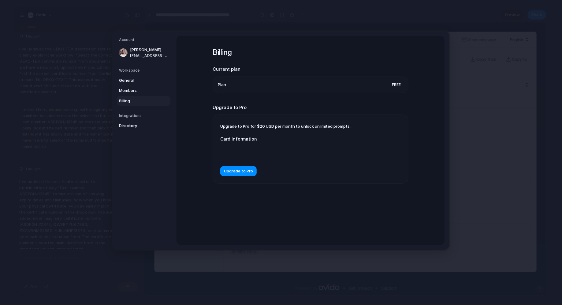
scroll to position [1132, 0]
click at [242, 170] on span "Upgrade to Pro" at bounding box center [238, 171] width 29 height 6
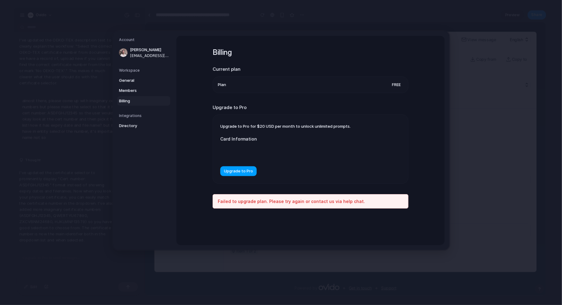
click at [245, 169] on span "Upgrade to Pro" at bounding box center [238, 171] width 29 height 6
